Goal: Task Accomplishment & Management: Manage account settings

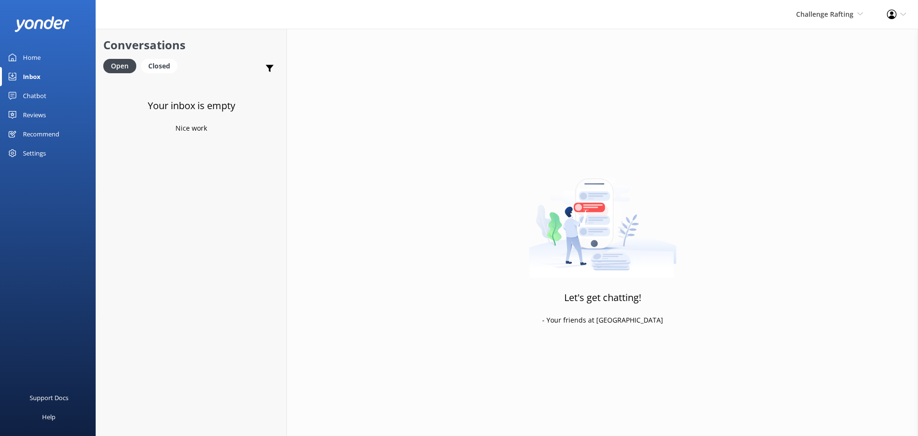
click at [40, 76] on div "Inbox" at bounding box center [32, 76] width 18 height 19
click at [846, 13] on span "Challenge Rafting" at bounding box center [824, 14] width 57 height 9
click at [818, 49] on link "Milford Sound Scenic Flights" at bounding box center [828, 41] width 96 height 23
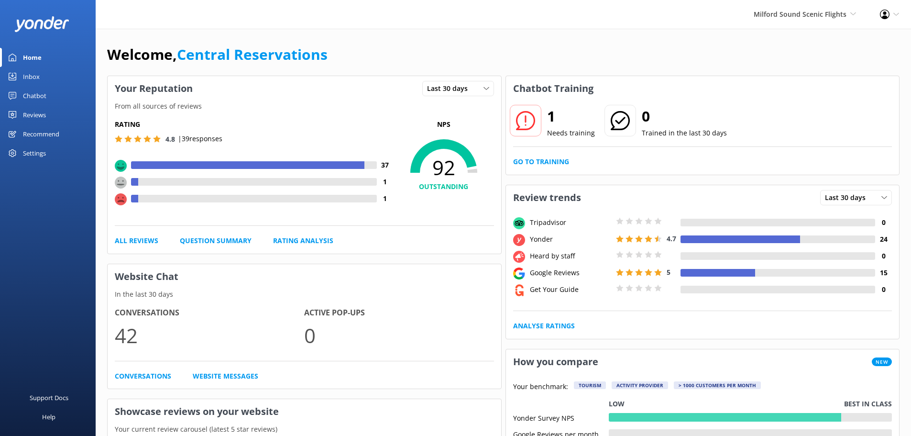
click at [40, 77] on link "Inbox" at bounding box center [48, 76] width 96 height 19
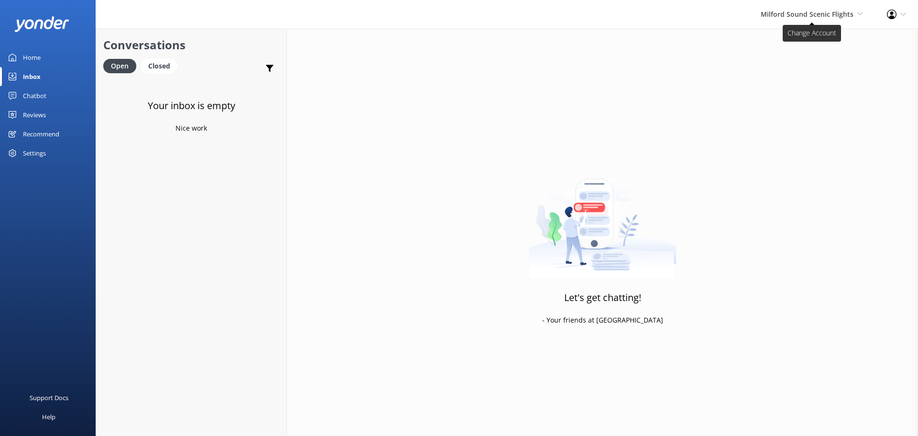
click at [833, 18] on span "Milford Sound Scenic Flights" at bounding box center [807, 14] width 93 height 9
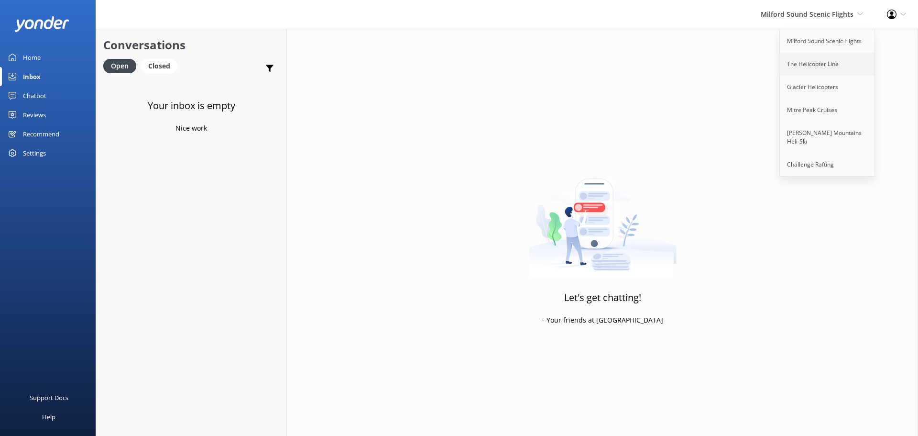
click at [814, 70] on link "The Helicopter Line" at bounding box center [828, 64] width 96 height 23
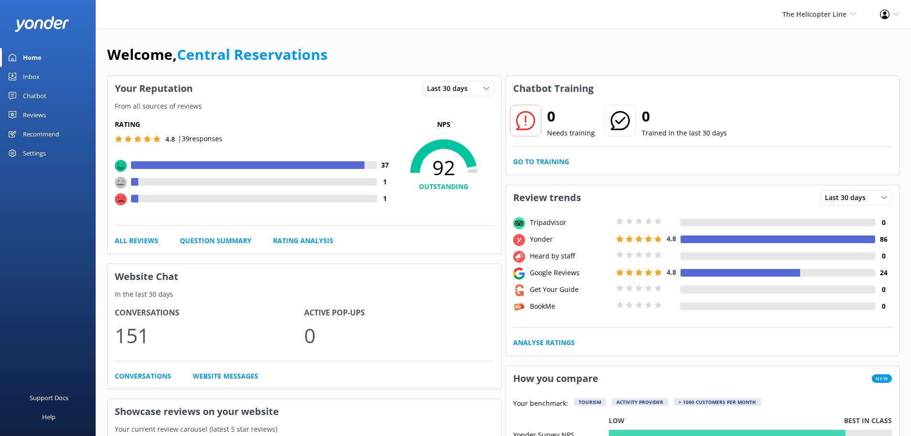
click at [54, 79] on link "Inbox" at bounding box center [48, 76] width 96 height 19
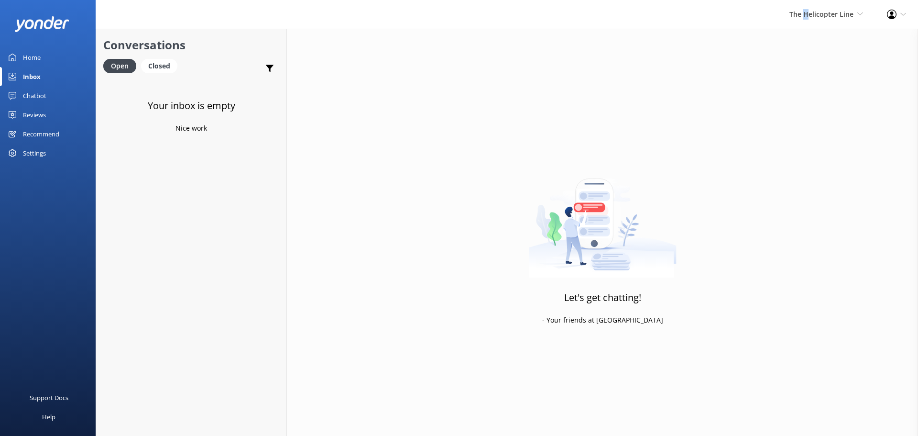
click at [807, 7] on div "The Helicopter Line Milford Sound Scenic Flights The Helicopter Line Glacier He…" at bounding box center [827, 14] width 98 height 29
click at [817, 36] on link "Milford Sound Scenic Flights" at bounding box center [828, 41] width 96 height 23
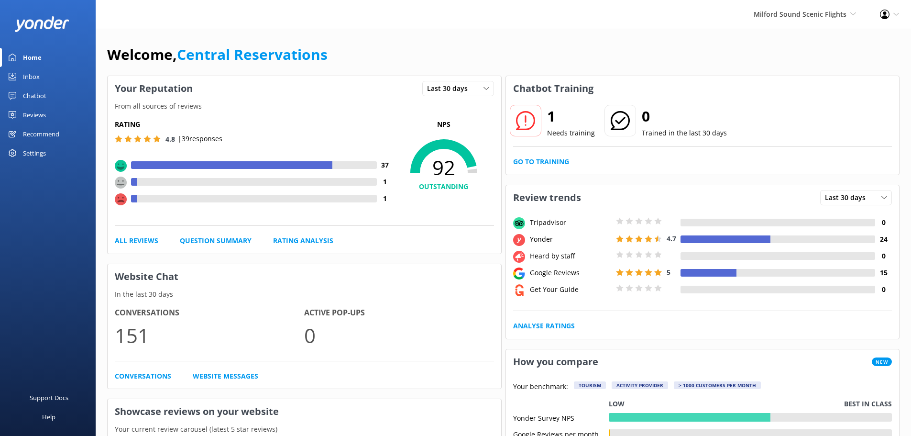
click at [46, 74] on link "Inbox" at bounding box center [48, 76] width 96 height 19
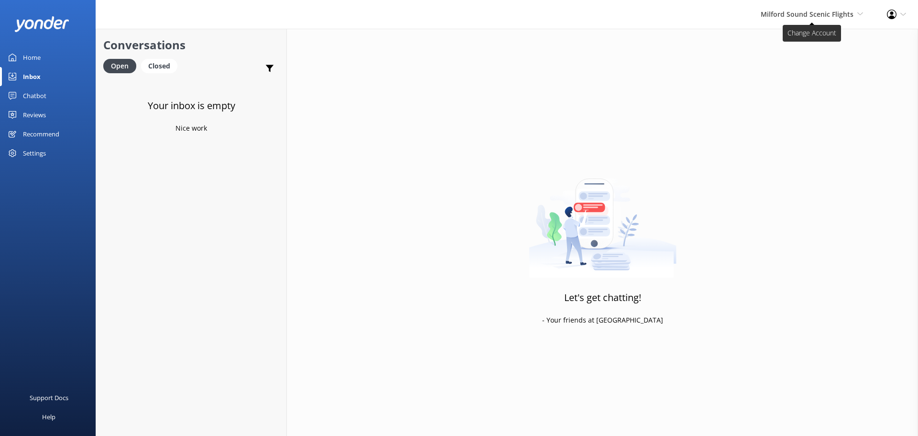
click at [816, 11] on span "Milford Sound Scenic Flights" at bounding box center [807, 14] width 93 height 9
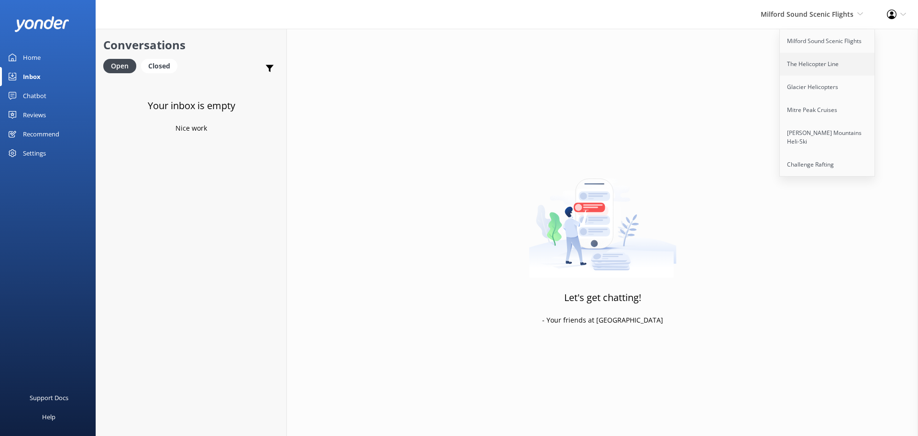
click at [812, 59] on link "The Helicopter Line" at bounding box center [828, 64] width 96 height 23
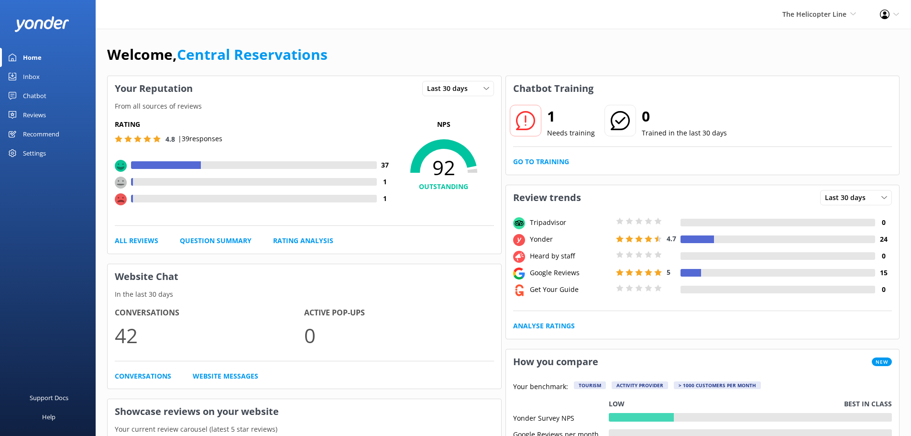
click at [32, 58] on div "Home" at bounding box center [32, 57] width 19 height 19
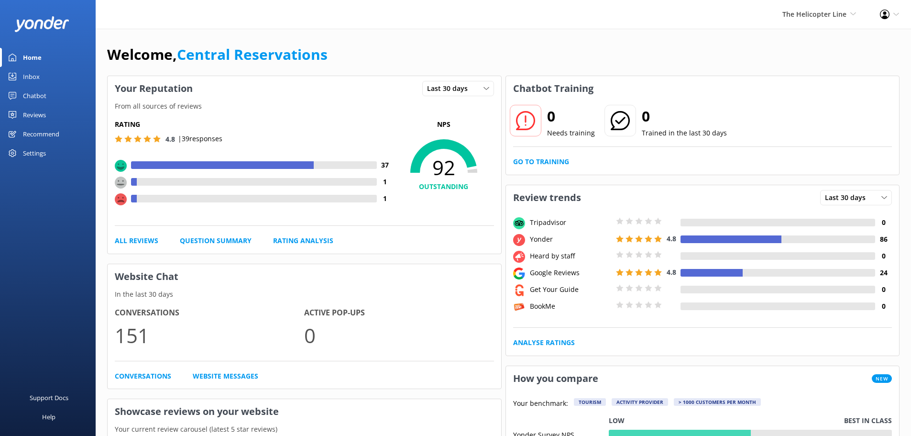
click at [29, 70] on div "Inbox" at bounding box center [31, 76] width 17 height 19
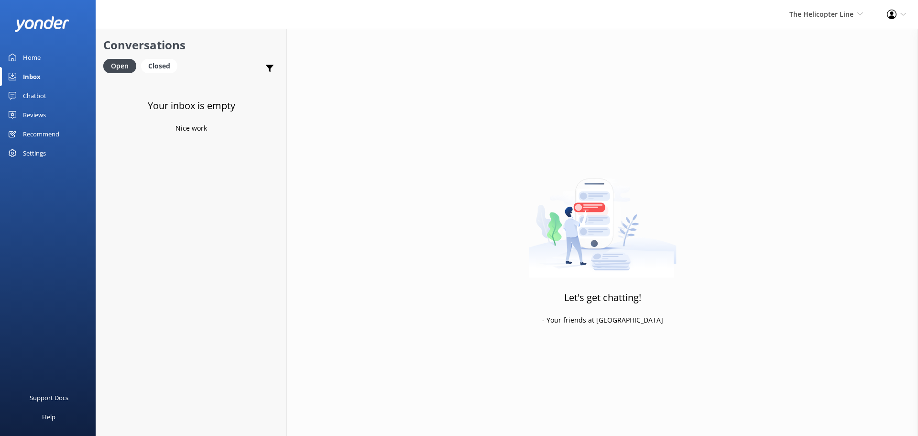
click at [824, 5] on div "The Helicopter Line Milford Sound Scenic Flights The Helicopter Line Glacier He…" at bounding box center [827, 14] width 98 height 29
click at [818, 86] on link "Glacier Helicopters" at bounding box center [828, 87] width 96 height 23
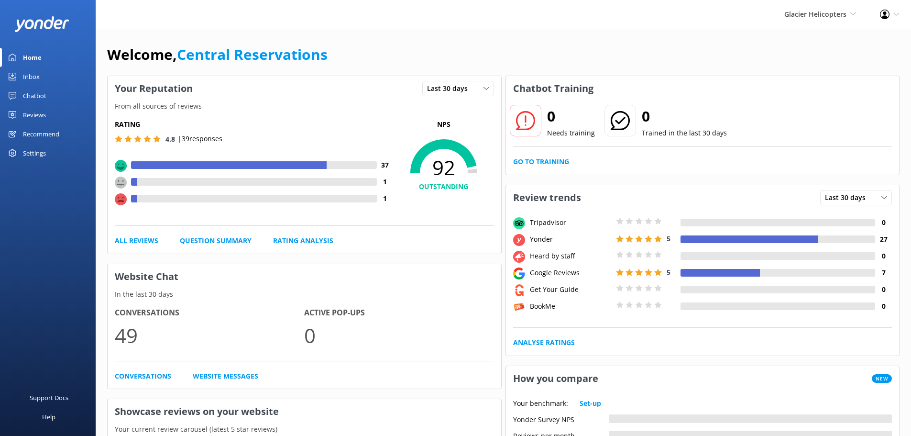
click at [30, 76] on div "Inbox" at bounding box center [31, 76] width 17 height 19
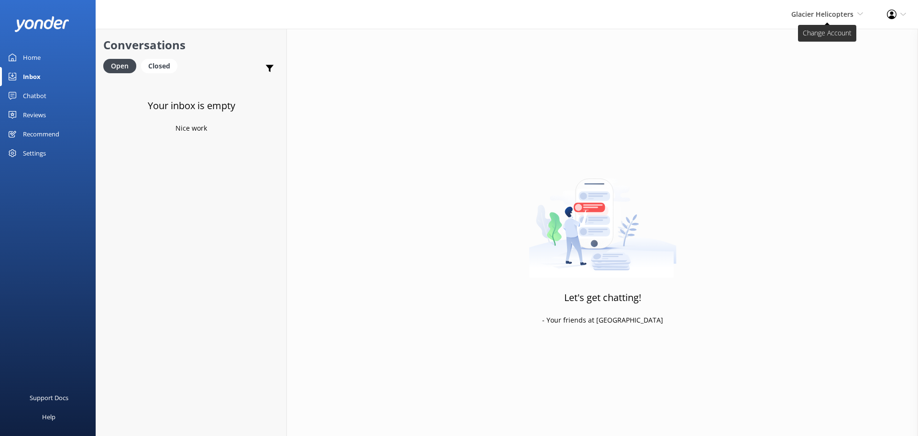
click at [826, 12] on span "Glacier Helicopters" at bounding box center [823, 14] width 62 height 9
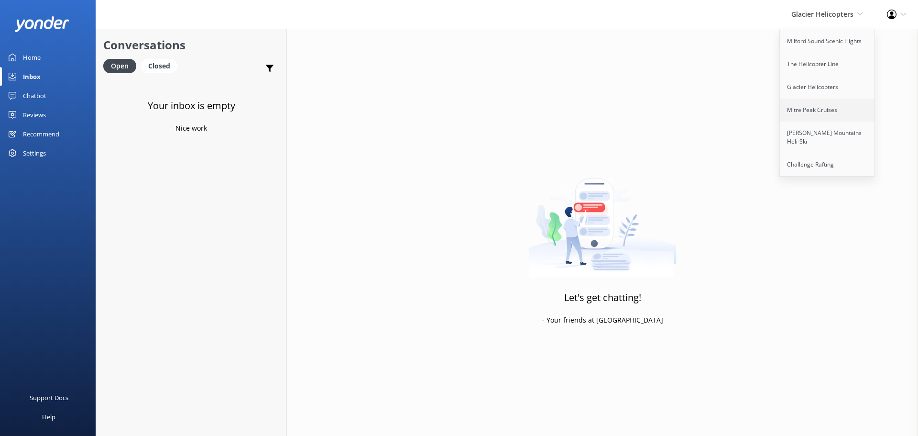
click at [807, 116] on link "Mitre Peak Cruises" at bounding box center [828, 110] width 96 height 23
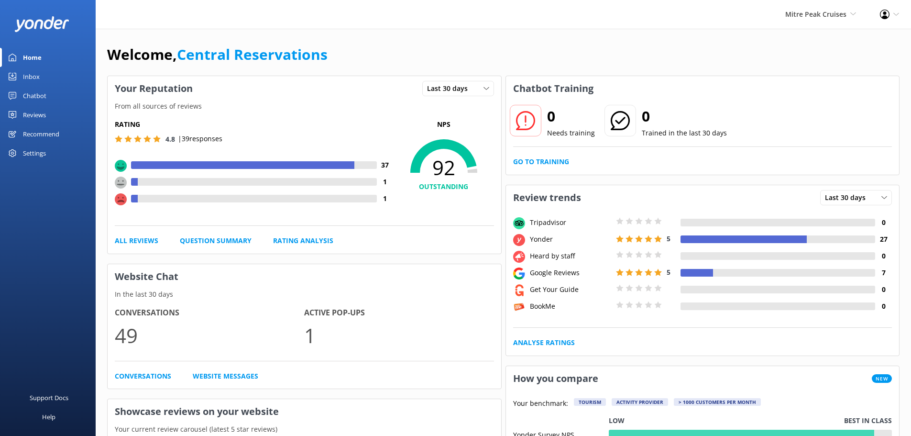
click at [36, 77] on div "Inbox" at bounding box center [31, 76] width 17 height 19
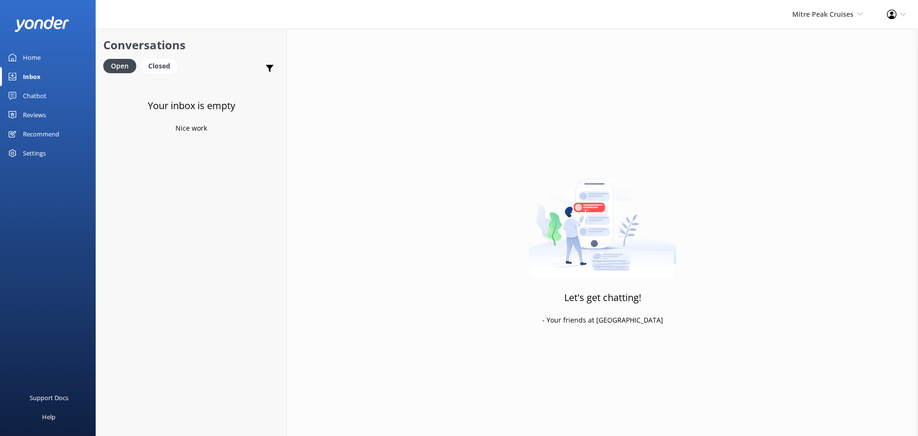
click at [829, 23] on div "Mitre Peak Cruises Milford Sound Scenic Flights The Helicopter Line Glacier Hel…" at bounding box center [828, 14] width 95 height 29
click at [819, 131] on link "[PERSON_NAME] Mountains Heli-Ski" at bounding box center [828, 137] width 96 height 32
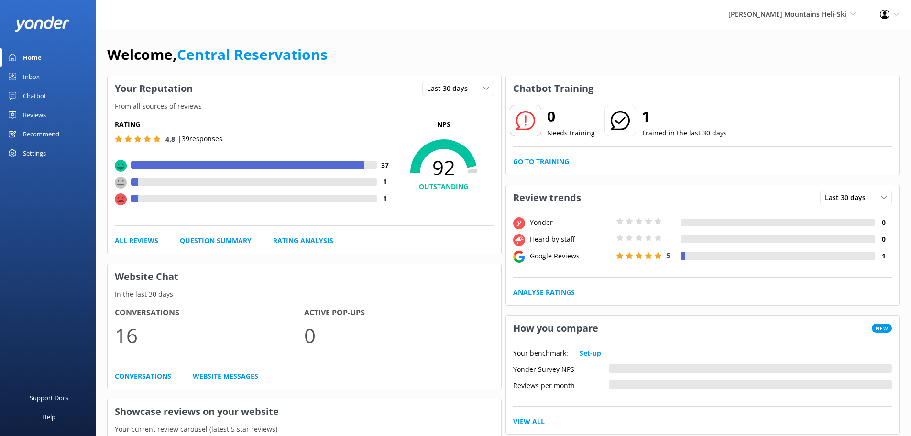
click at [32, 77] on div "Inbox" at bounding box center [31, 76] width 17 height 19
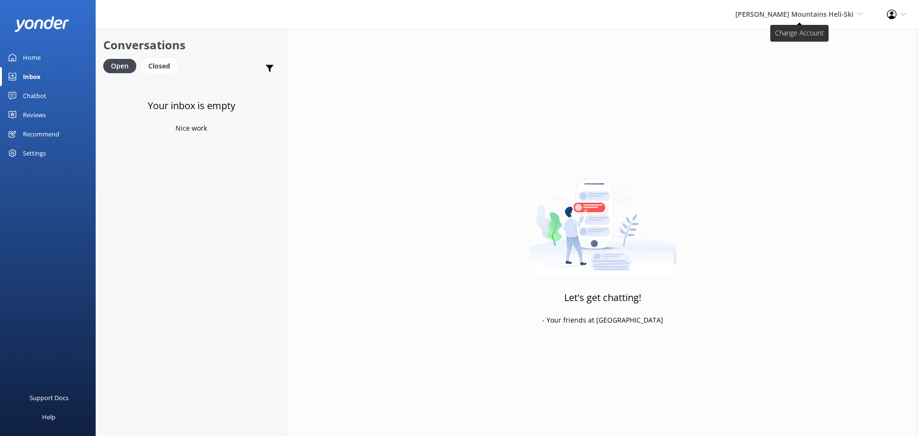
click at [810, 19] on span "Harris Mountains Heli-Ski Milford Sound Scenic Flights The Helicopter Line Glac…" at bounding box center [800, 14] width 128 height 11
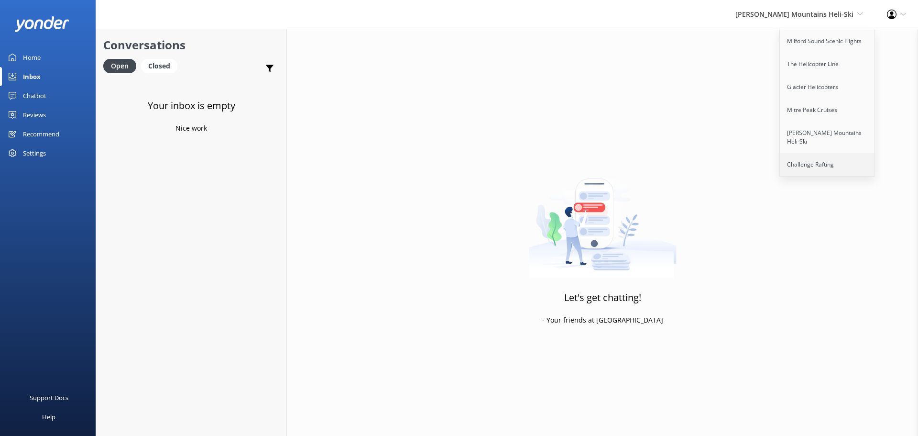
click at [804, 153] on link "Challenge Rafting" at bounding box center [828, 164] width 96 height 23
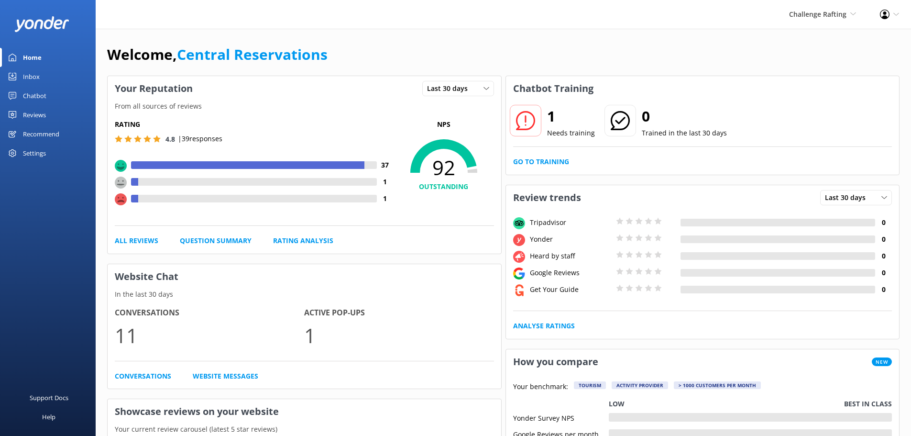
click at [36, 76] on div "Inbox" at bounding box center [31, 76] width 17 height 19
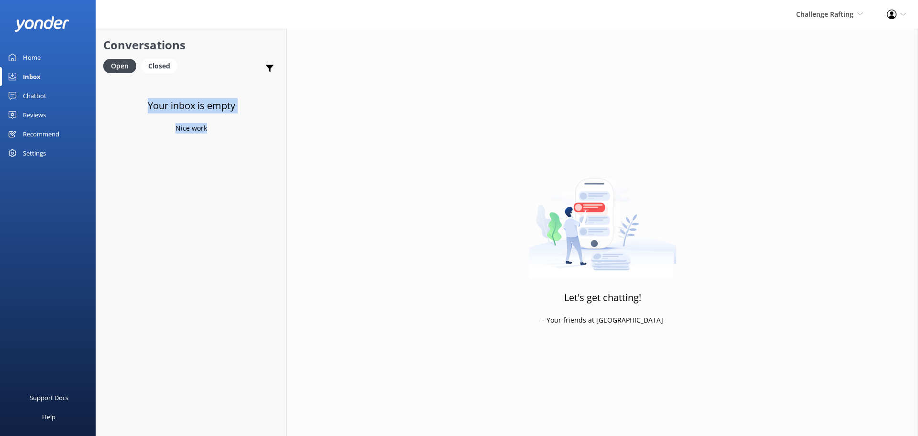
drag, startPoint x: 217, startPoint y: 130, endPoint x: 141, endPoint y: 105, distance: 80.2
click at [141, 105] on div "Your inbox is empty Nice work" at bounding box center [191, 297] width 190 height 436
drag, startPoint x: 234, startPoint y: 277, endPoint x: 239, endPoint y: 273, distance: 6.8
click at [234, 277] on div "Your inbox is empty Nice work" at bounding box center [191, 297] width 190 height 436
click at [669, 86] on div "Let's get chatting! - Your friends at Yonder" at bounding box center [602, 247] width 631 height 436
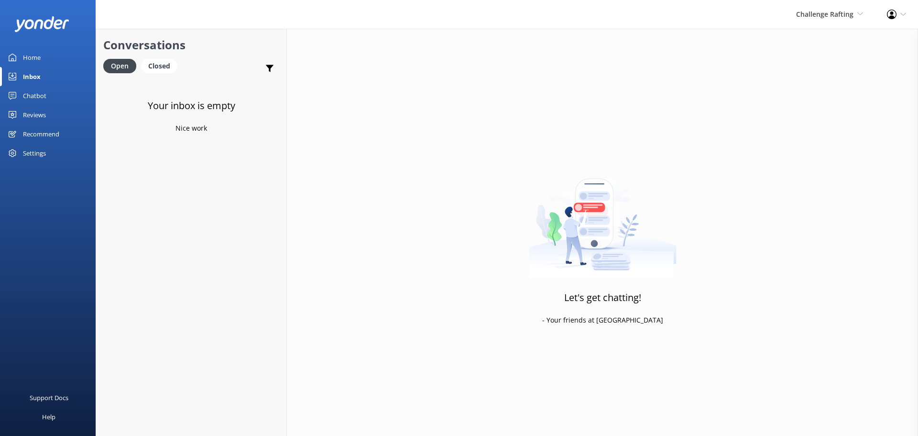
click at [36, 75] on div "Inbox" at bounding box center [32, 76] width 18 height 19
click at [860, 10] on span "Challenge Rafting Milford Sound Scenic Flights The Helicopter Line Glacier Heli…" at bounding box center [829, 14] width 67 height 11
click at [827, 49] on link "Milford Sound Scenic Flights" at bounding box center [828, 41] width 96 height 23
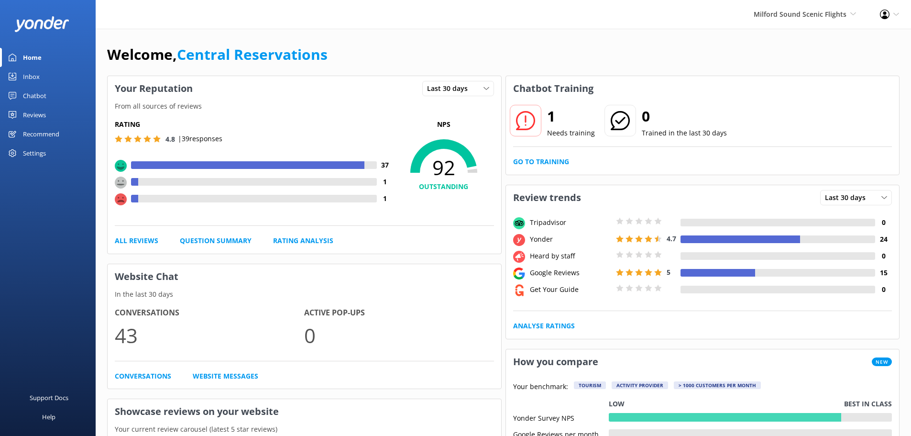
drag, startPoint x: 53, startPoint y: 71, endPoint x: 43, endPoint y: 73, distance: 10.6
click at [53, 70] on link "Inbox" at bounding box center [48, 76] width 96 height 19
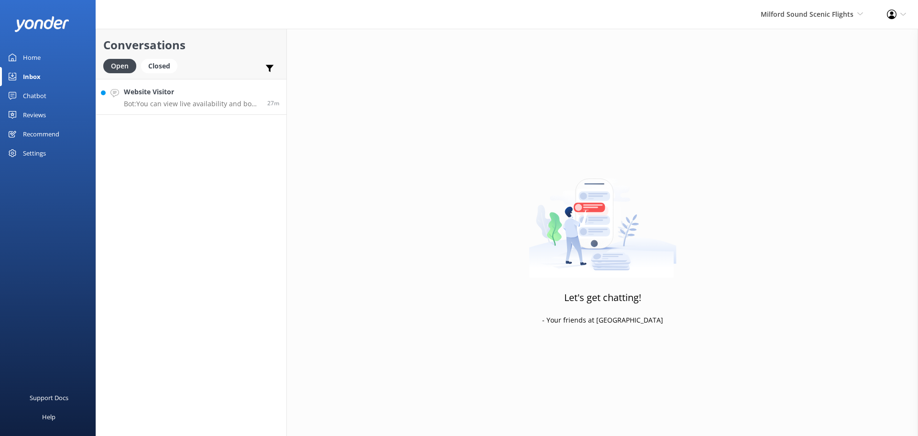
click at [201, 99] on div "Website Visitor Bot: You can view live availability and book the Fly Cruise Hel…" at bounding box center [192, 97] width 136 height 21
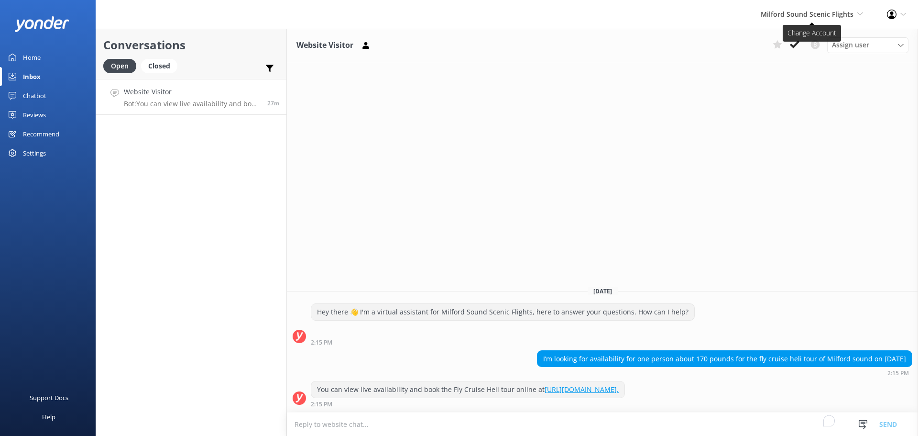
click at [800, 43] on button at bounding box center [794, 44] width 17 height 14
click at [817, 13] on span "Milford Sound Scenic Flights" at bounding box center [807, 14] width 93 height 9
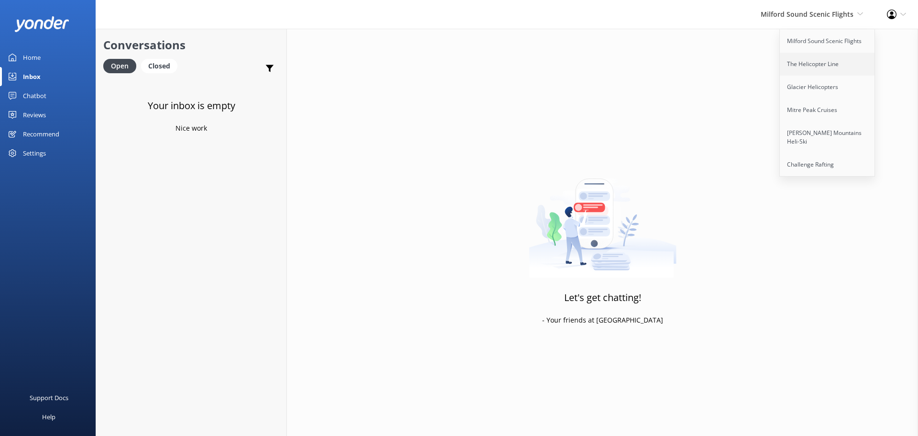
click at [845, 66] on link "The Helicopter Line" at bounding box center [828, 64] width 96 height 23
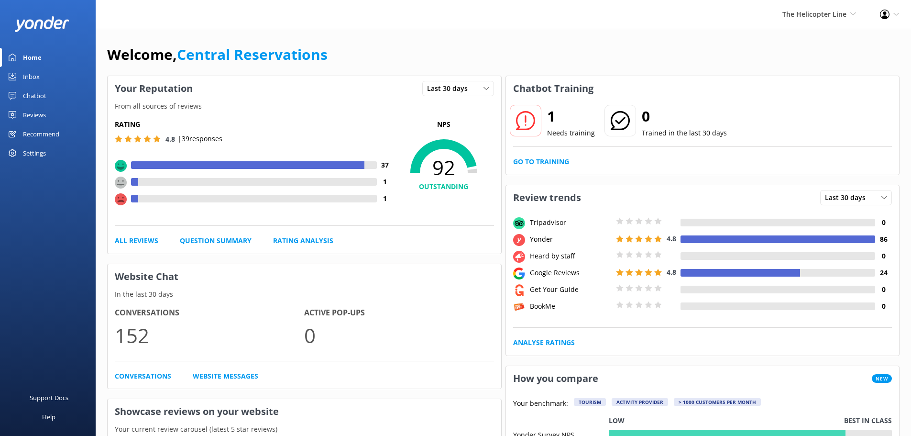
click at [41, 77] on link "Inbox" at bounding box center [48, 76] width 96 height 19
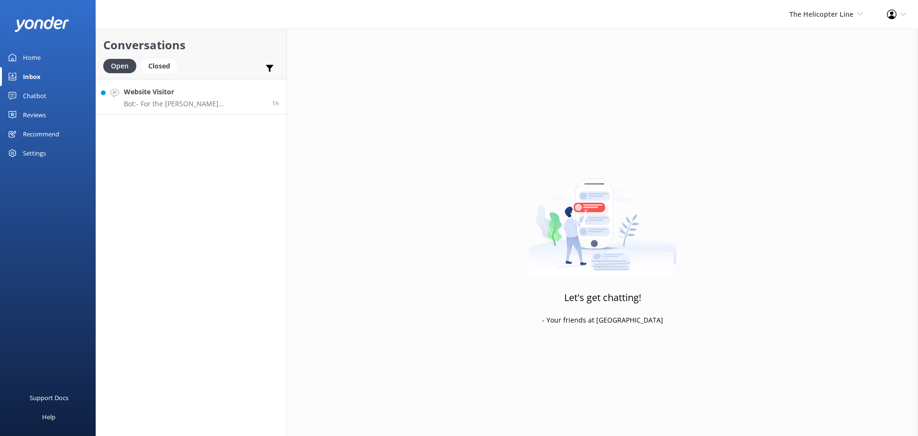
click at [210, 90] on h4 "Website Visitor" at bounding box center [194, 92] width 141 height 11
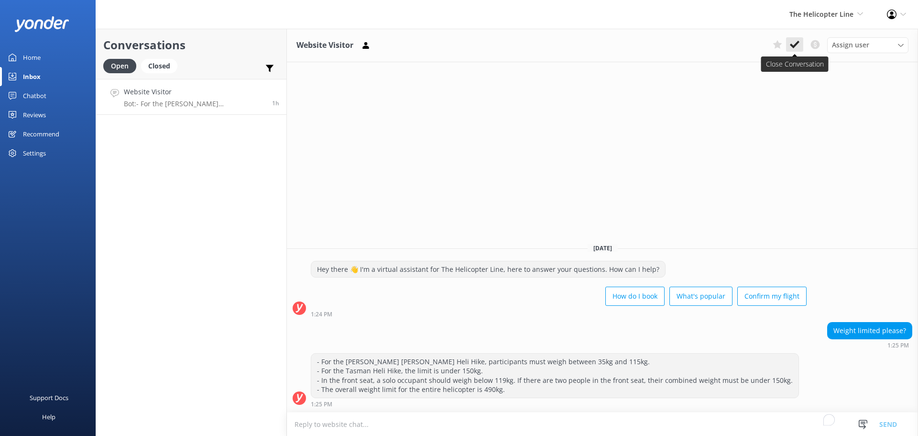
click at [797, 44] on use at bounding box center [795, 45] width 10 height 8
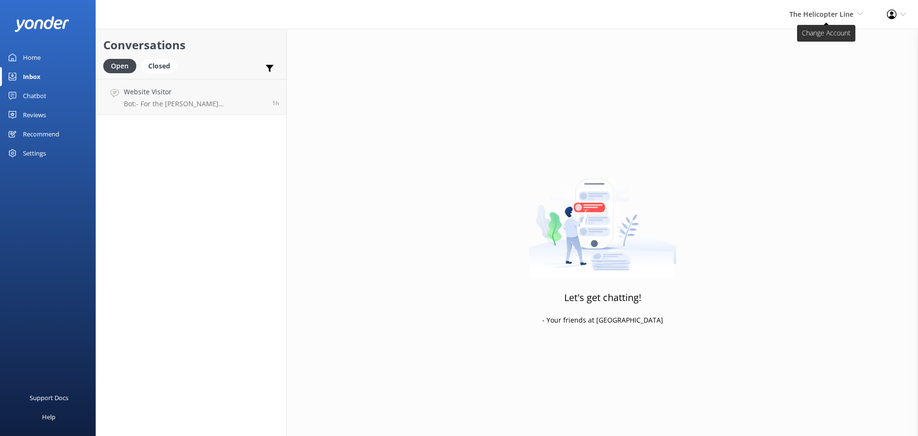
click at [821, 14] on span "The Helicopter Line" at bounding box center [822, 14] width 64 height 9
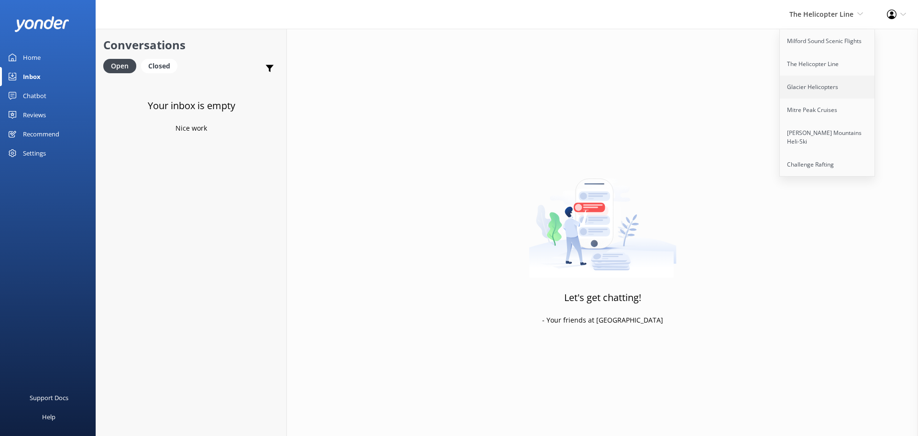
click at [834, 89] on link "Glacier Helicopters" at bounding box center [828, 87] width 96 height 23
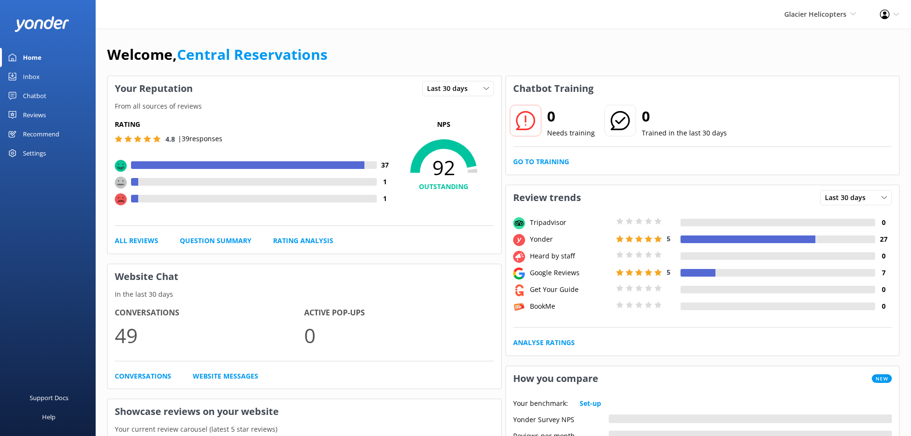
click at [40, 78] on link "Inbox" at bounding box center [48, 76] width 96 height 19
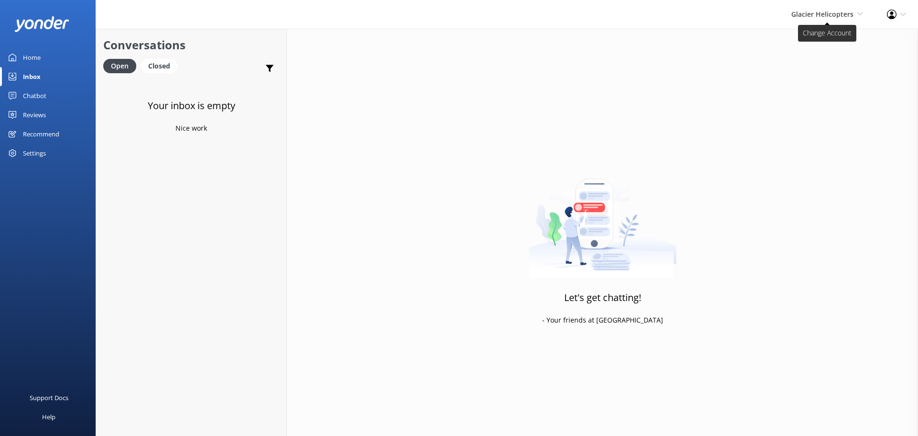
click at [839, 11] on span "Glacier Helicopters" at bounding box center [823, 14] width 62 height 9
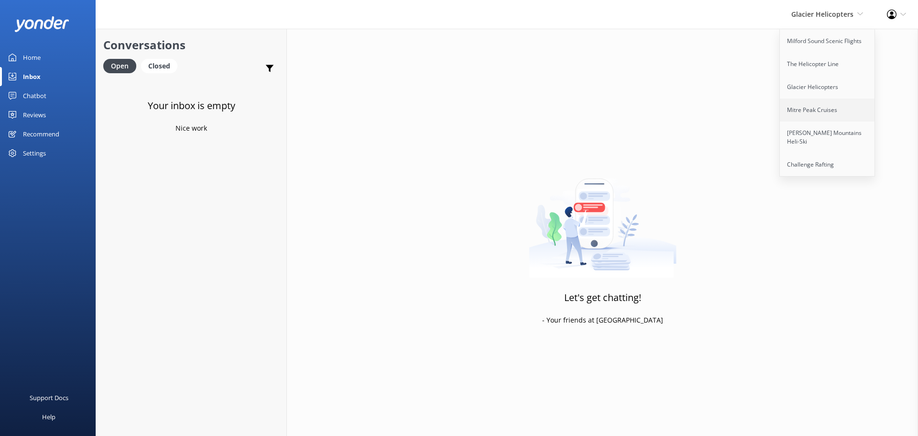
click at [857, 111] on link "Mitre Peak Cruises" at bounding box center [828, 110] width 96 height 23
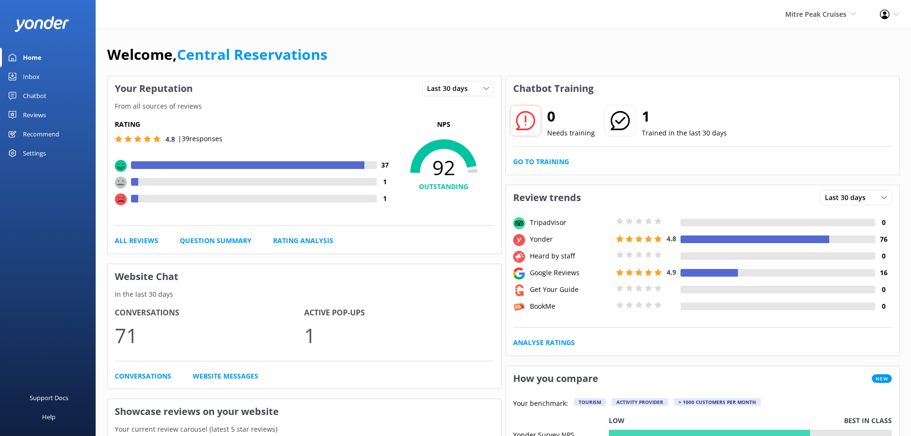
click at [39, 77] on div "Inbox" at bounding box center [31, 76] width 17 height 19
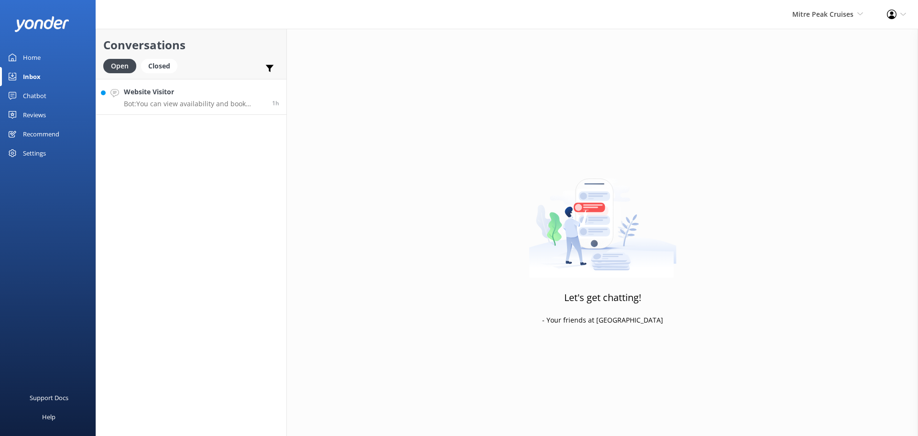
click at [221, 96] on h4 "Website Visitor" at bounding box center [194, 92] width 141 height 11
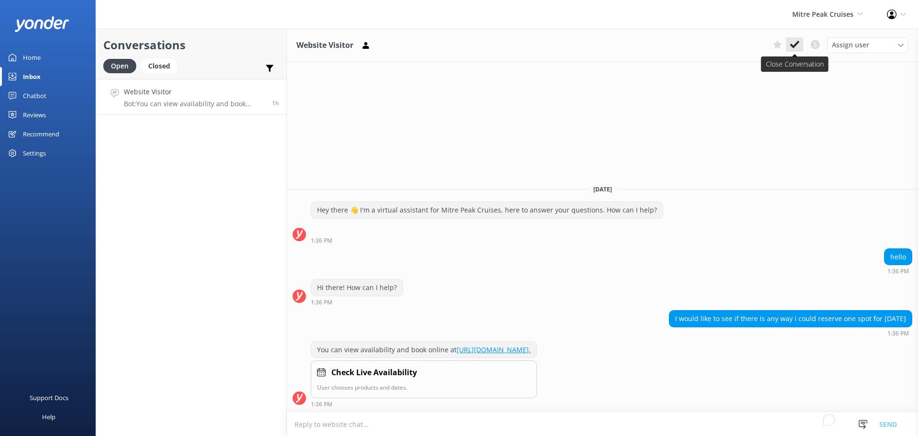
click at [793, 45] on icon at bounding box center [795, 45] width 10 height 10
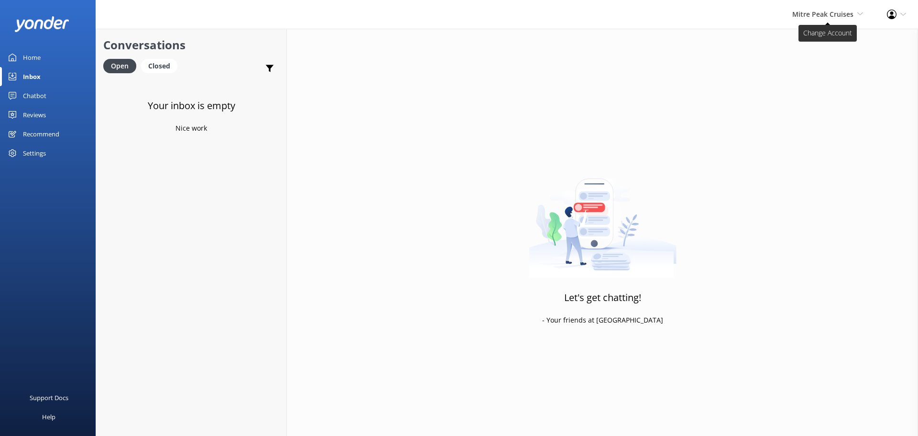
click at [850, 12] on span "Mitre Peak Cruises" at bounding box center [823, 14] width 61 height 9
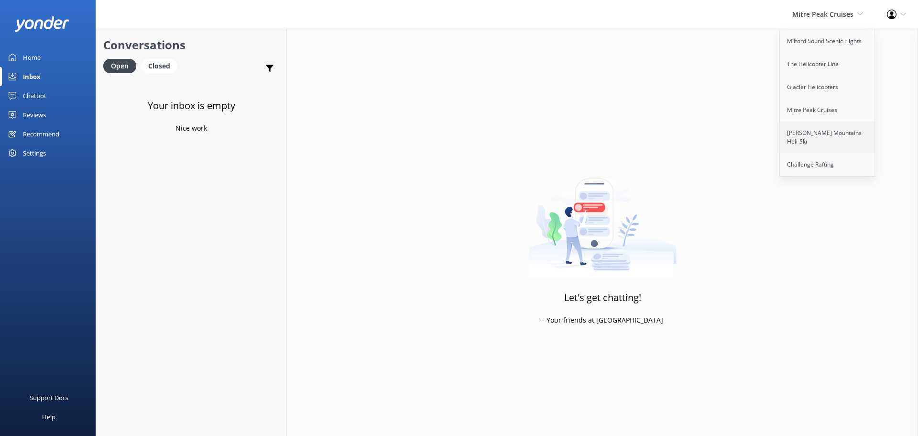
click at [804, 130] on link "[PERSON_NAME] Mountains Heli-Ski" at bounding box center [828, 137] width 96 height 32
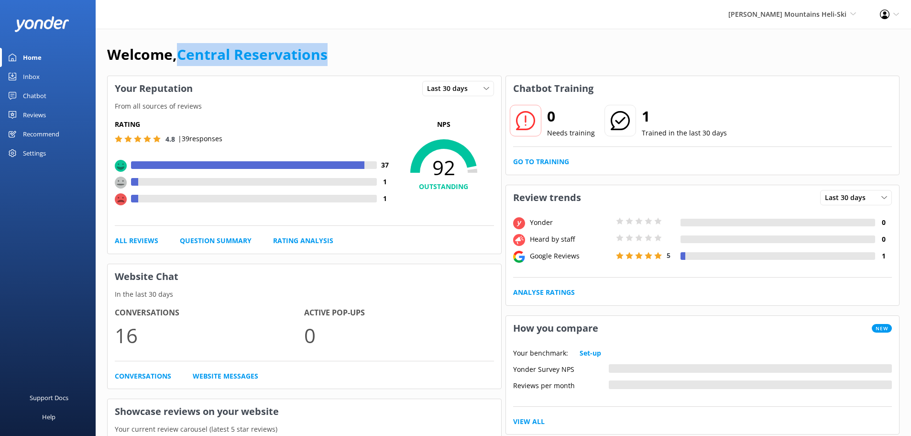
drag, startPoint x: 338, startPoint y: 55, endPoint x: 184, endPoint y: 50, distance: 154.1
click at [184, 50] on div "Welcome, Central Reservations" at bounding box center [503, 59] width 793 height 33
click at [51, 77] on link "Inbox" at bounding box center [48, 76] width 96 height 19
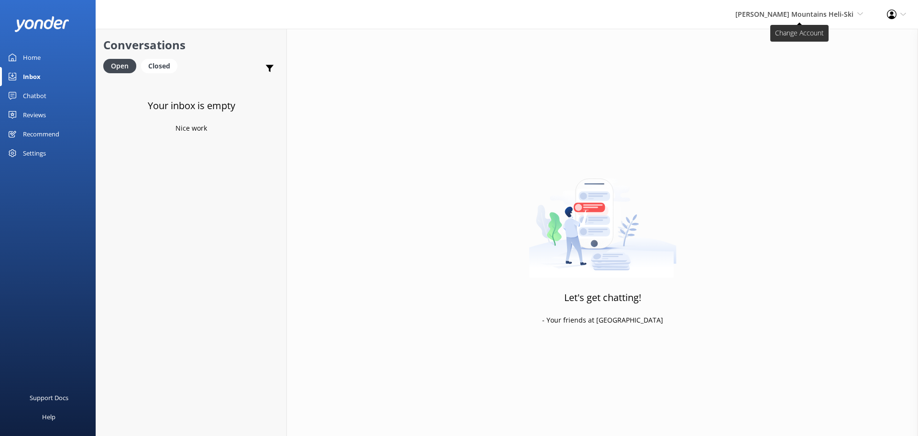
click at [845, 11] on span "[PERSON_NAME] Mountains Heli-Ski" at bounding box center [795, 14] width 118 height 9
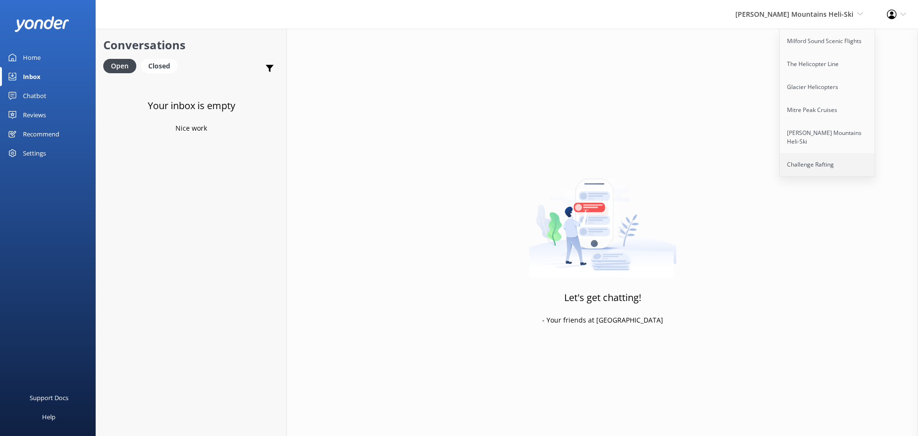
click at [794, 153] on link "Challenge Rafting" at bounding box center [828, 164] width 96 height 23
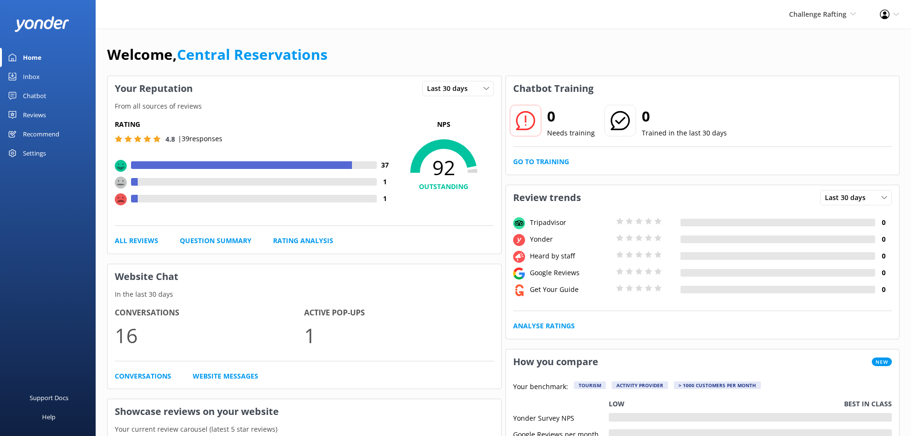
click at [48, 75] on link "Inbox" at bounding box center [48, 76] width 96 height 19
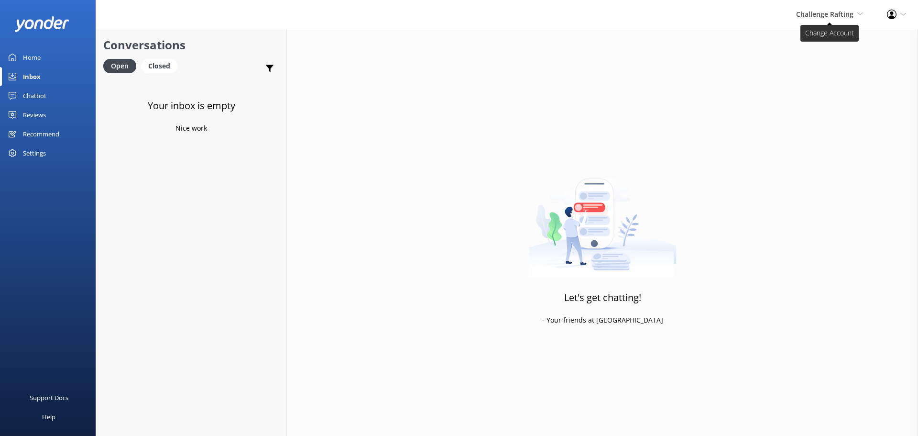
click at [847, 17] on span "Challenge Rafting" at bounding box center [824, 14] width 57 height 9
click at [847, 43] on link "Milford Sound Scenic Flights" at bounding box center [828, 41] width 96 height 23
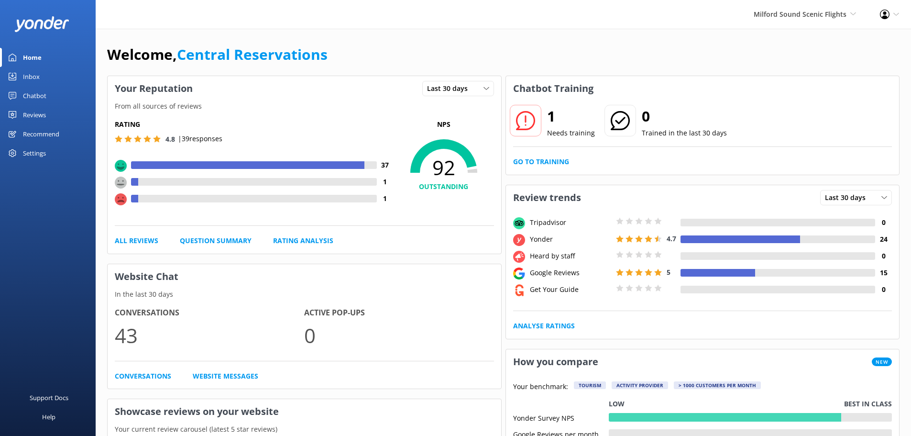
click at [33, 71] on div "Inbox" at bounding box center [31, 76] width 17 height 19
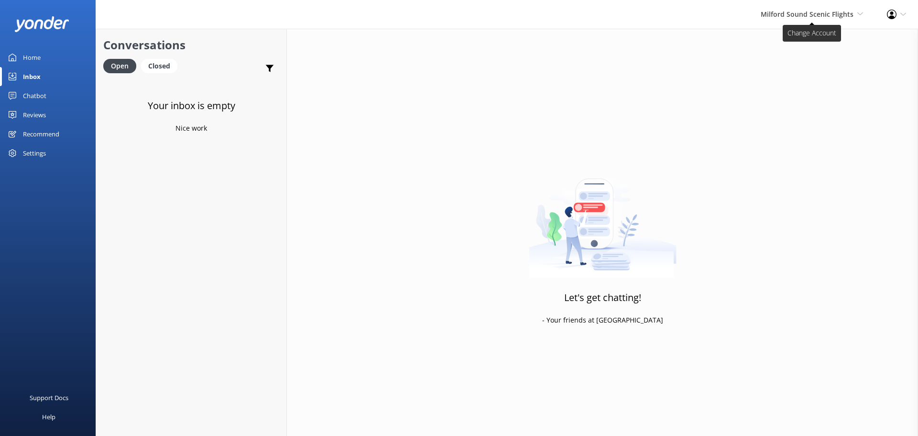
click at [815, 12] on span "Milford Sound Scenic Flights" at bounding box center [807, 14] width 93 height 9
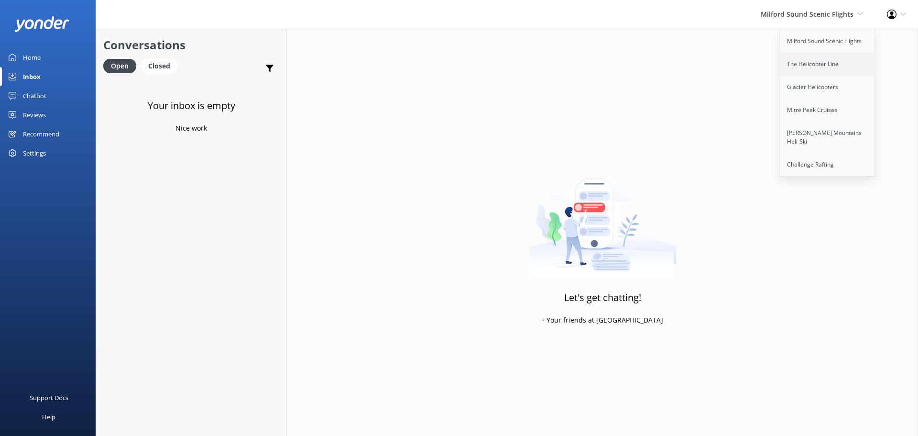
click at [804, 66] on link "The Helicopter Line" at bounding box center [828, 64] width 96 height 23
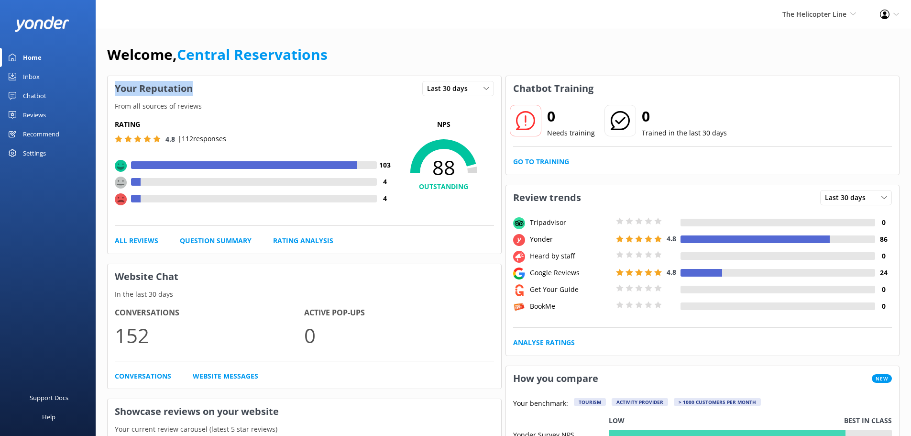
drag, startPoint x: 197, startPoint y: 89, endPoint x: 106, endPoint y: 83, distance: 91.1
click at [257, 96] on div "Your Reputation Last 30 days Last 7 days Last 30 days" at bounding box center [305, 88] width 394 height 25
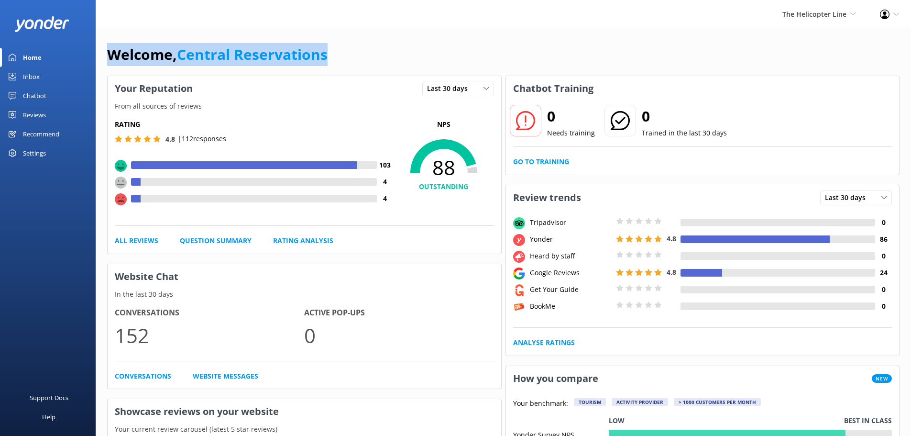
drag, startPoint x: 410, startPoint y: 66, endPoint x: 106, endPoint y: 50, distance: 304.1
click at [350, 55] on div "Welcome, Central Reservations" at bounding box center [503, 59] width 793 height 33
drag, startPoint x: 329, startPoint y: 55, endPoint x: 114, endPoint y: 54, distance: 214.8
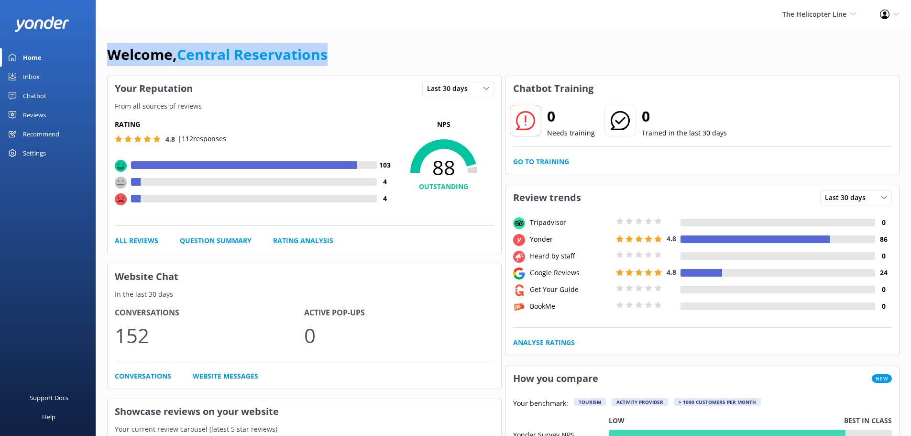
click at [114, 54] on h1 "Welcome, Central Reservations" at bounding box center [217, 54] width 221 height 23
